Goal: Information Seeking & Learning: Learn about a topic

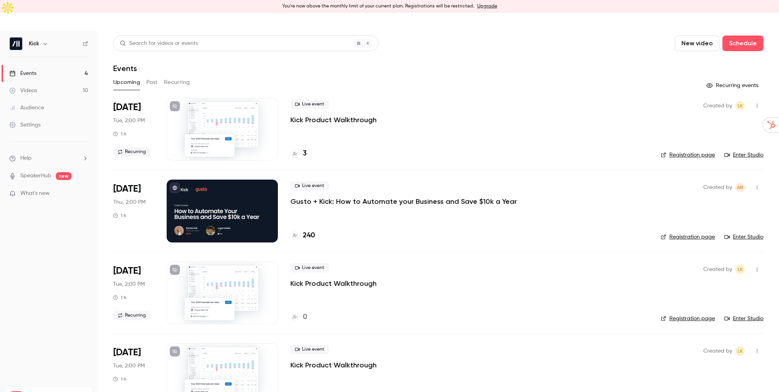
click at [312, 230] on h4 "240" at bounding box center [309, 235] width 12 height 11
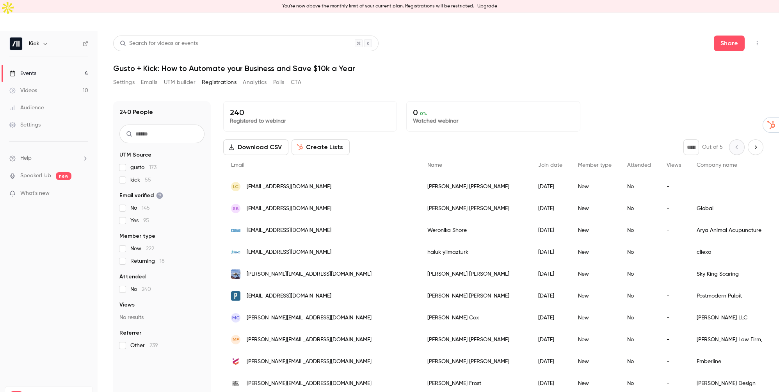
click at [433, 7] on div "You're now above the monthly limit of your current plan. Registrations will be …" at bounding box center [389, 6] width 779 height 12
click at [458, 64] on h1 "Gusto + Kick: How to Automate your Business and Save $10k a Year" at bounding box center [438, 68] width 650 height 9
